Goal: Find specific page/section: Find specific page/section

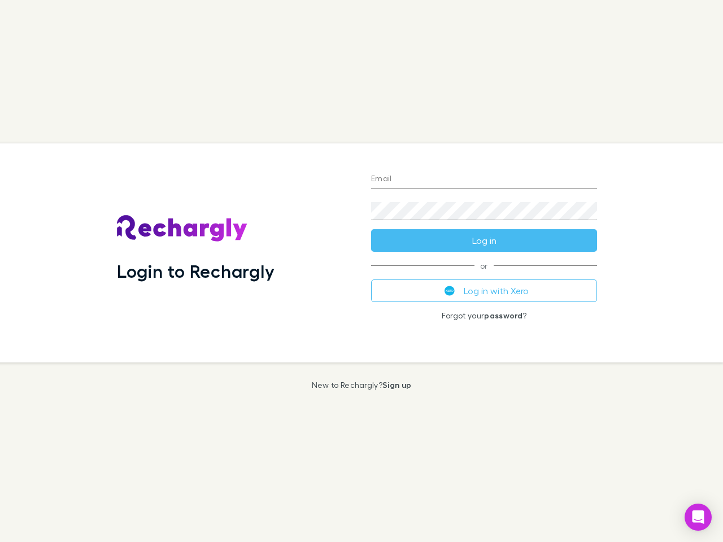
click at [361, 271] on div "Login to Rechargly" at bounding box center [235, 252] width 254 height 219
click at [484, 180] on input "Email" at bounding box center [484, 180] width 226 height 18
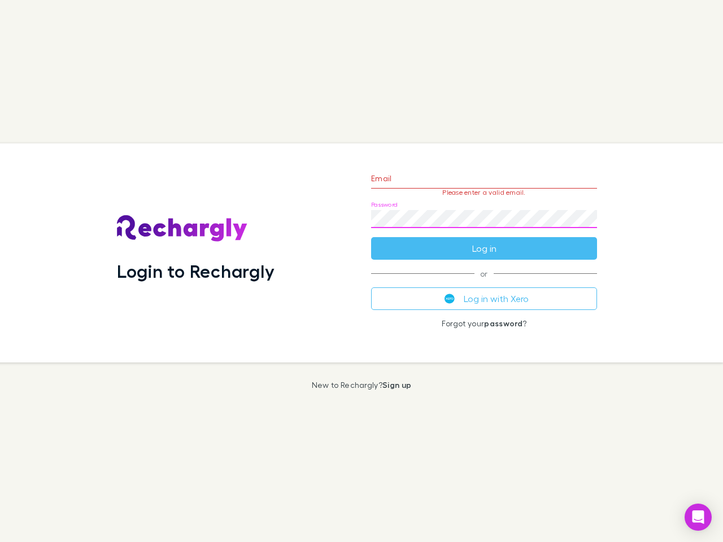
click at [484, 241] on form "Email Please enter a valid email. Password Log in" at bounding box center [484, 211] width 226 height 98
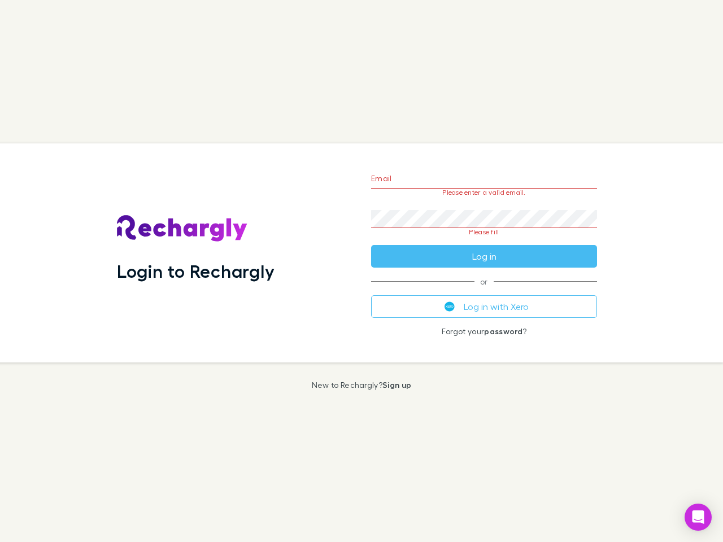
click at [484, 291] on div "Email Please enter a valid email. Password Please fill Log in or Log in with Xe…" at bounding box center [484, 252] width 244 height 219
click at [698, 517] on icon "Open Intercom Messenger" at bounding box center [698, 518] width 12 height 14
